Goal: Use online tool/utility: Utilize a website feature to perform a specific function

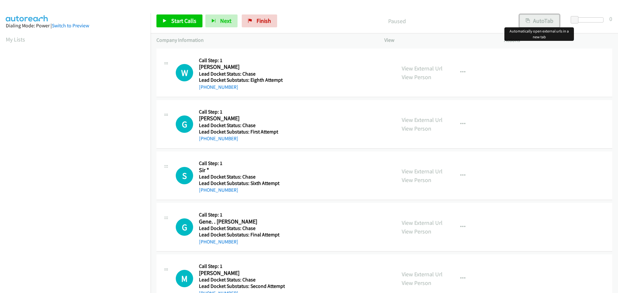
click at [538, 21] on button "AutoTab" at bounding box center [540, 20] width 40 height 13
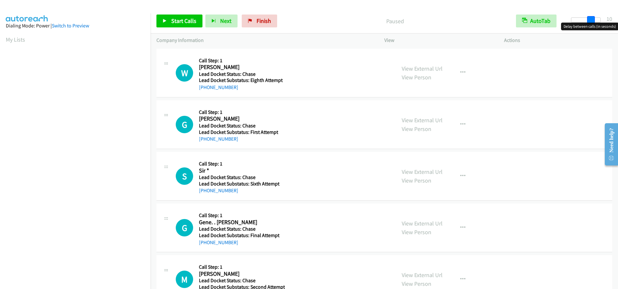
drag, startPoint x: 575, startPoint y: 21, endPoint x: 595, endPoint y: 21, distance: 19.3
click at [595, 21] on span at bounding box center [592, 20] width 8 height 8
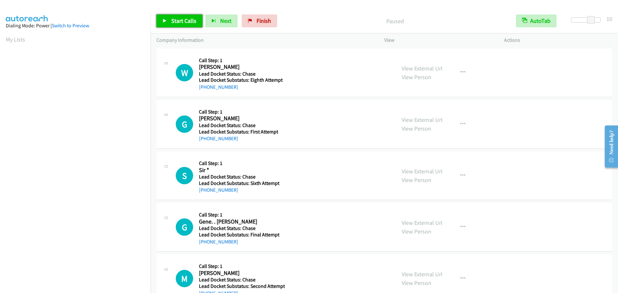
click at [190, 23] on span "Start Calls" at bounding box center [183, 20] width 25 height 7
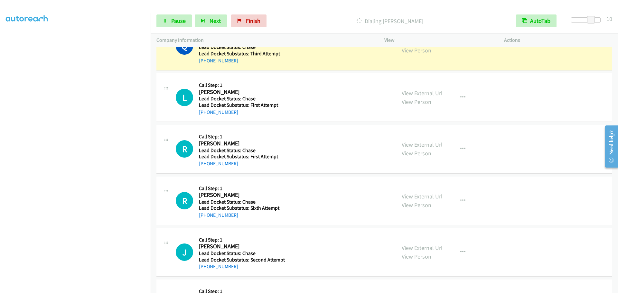
scroll to position [451, 0]
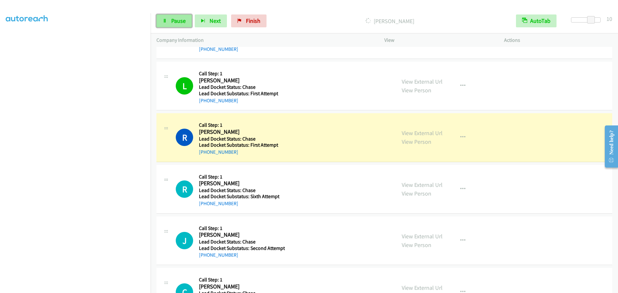
click at [164, 20] on icon at bounding box center [165, 21] width 5 height 5
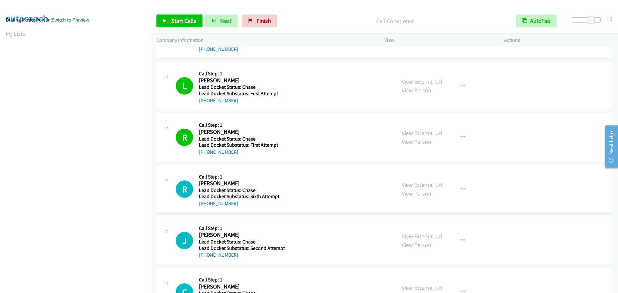
scroll to position [0, 0]
click at [14, 38] on link "My Lists" at bounding box center [15, 39] width 19 height 7
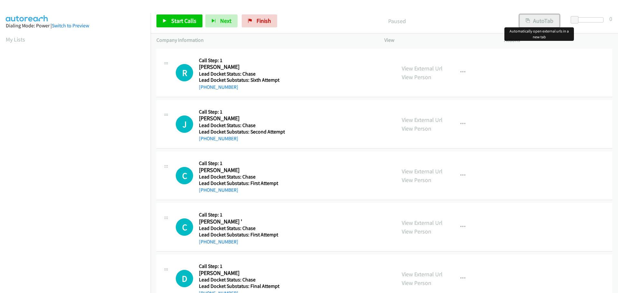
click at [526, 16] on button "AutoTab" at bounding box center [540, 20] width 40 height 13
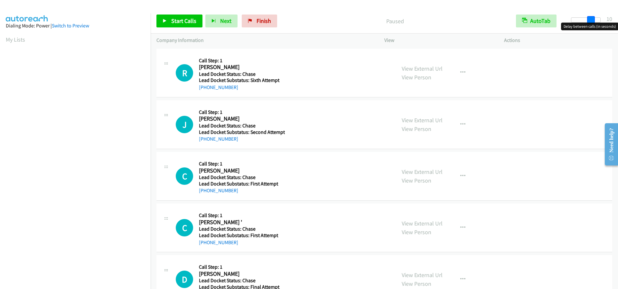
drag, startPoint x: 574, startPoint y: 19, endPoint x: 593, endPoint y: 19, distance: 18.7
click at [593, 19] on span at bounding box center [592, 20] width 8 height 8
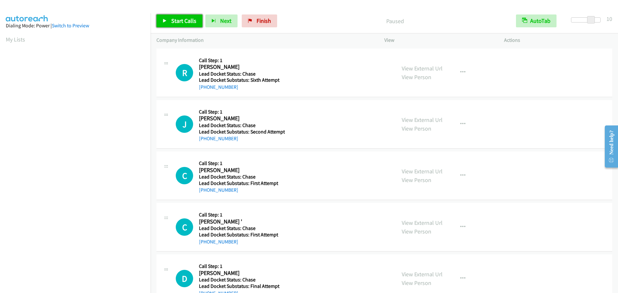
click at [188, 22] on span "Start Calls" at bounding box center [183, 20] width 25 height 7
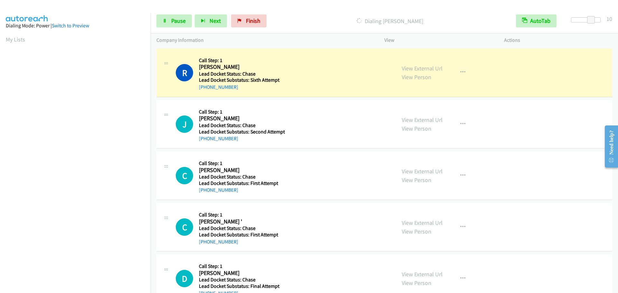
scroll to position [32, 0]
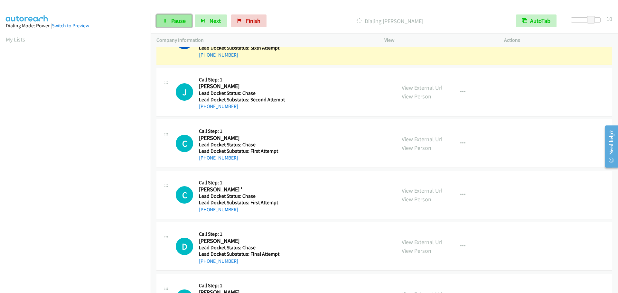
click at [182, 17] on link "Pause" at bounding box center [174, 20] width 35 height 13
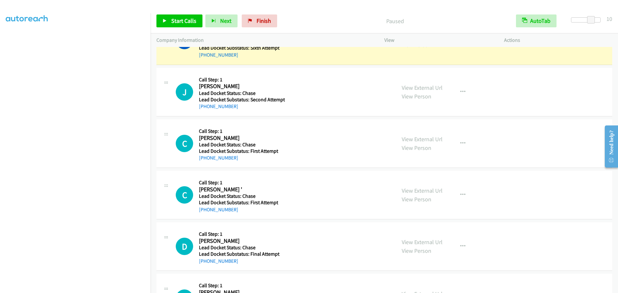
scroll to position [68, 0]
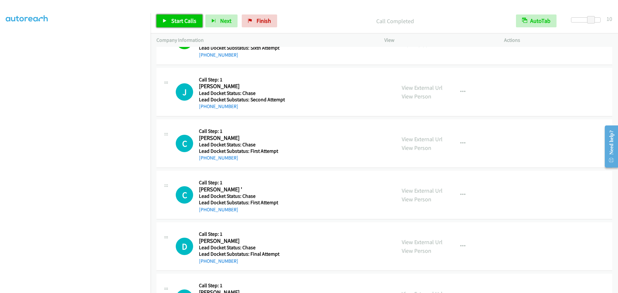
click at [181, 18] on span "Start Calls" at bounding box center [183, 20] width 25 height 7
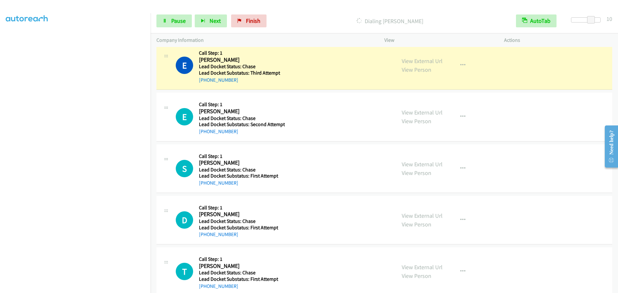
scroll to position [483, 0]
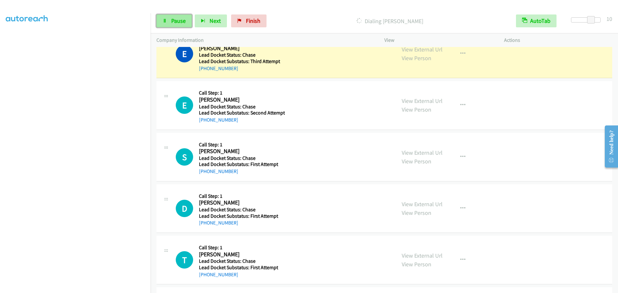
click at [174, 22] on span "Pause" at bounding box center [178, 20] width 14 height 7
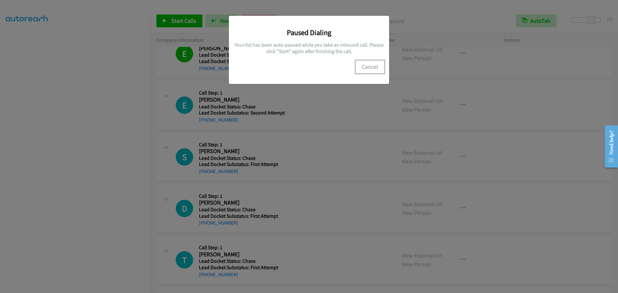
click at [366, 69] on button "Cancel" at bounding box center [370, 67] width 29 height 13
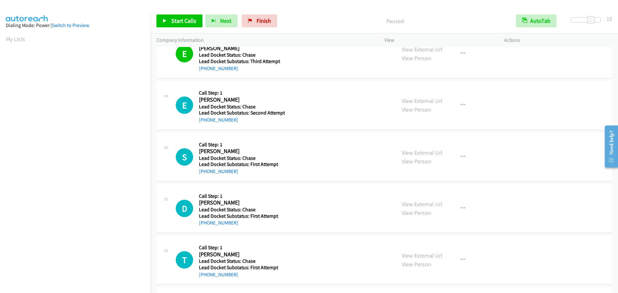
scroll to position [0, 0]
drag, startPoint x: 14, startPoint y: 38, endPoint x: 22, endPoint y: 37, distance: 7.8
click at [14, 38] on link "My Lists" at bounding box center [15, 39] width 19 height 7
